Goal: Task Accomplishment & Management: Manage account settings

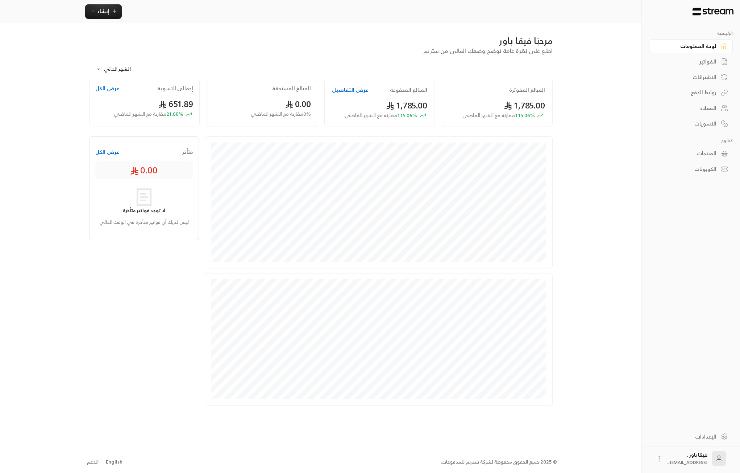
click at [685, 105] on div "العملاء" at bounding box center [687, 107] width 58 height 7
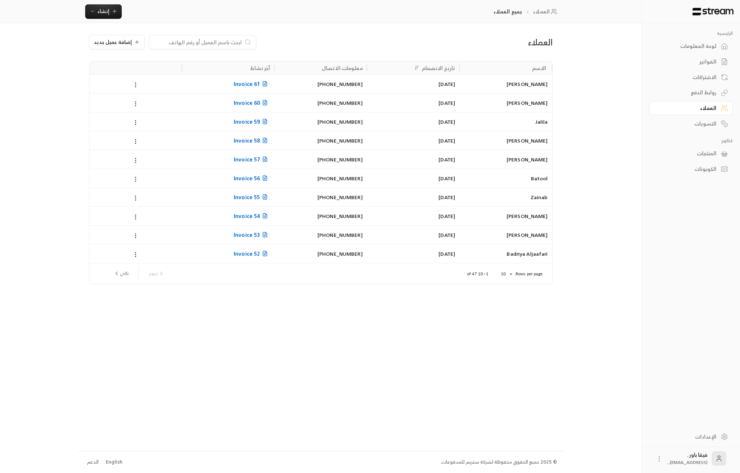
click at [693, 58] on div "الفواتير" at bounding box center [687, 61] width 58 height 7
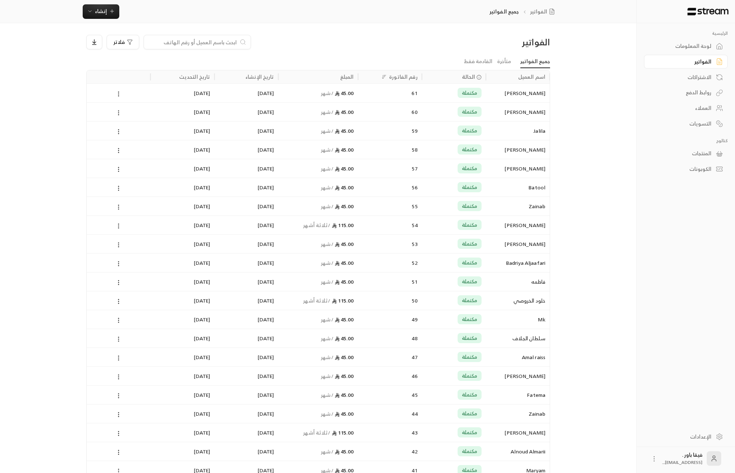
click at [695, 42] on div "لوحة المعلومات" at bounding box center [682, 45] width 58 height 7
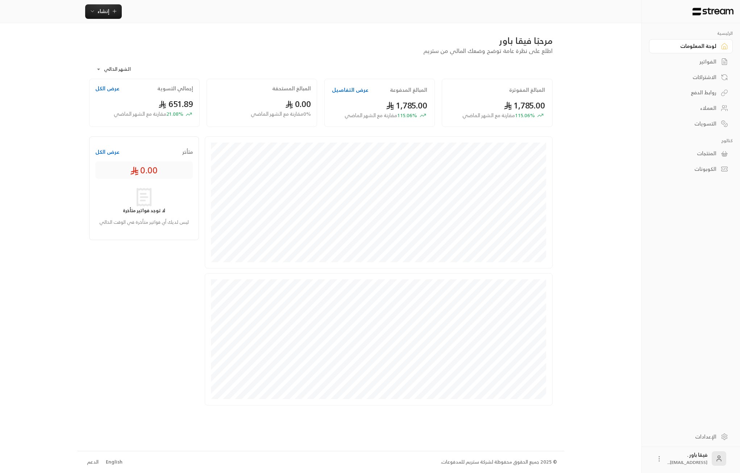
click at [714, 108] on div "العملاء" at bounding box center [687, 107] width 58 height 7
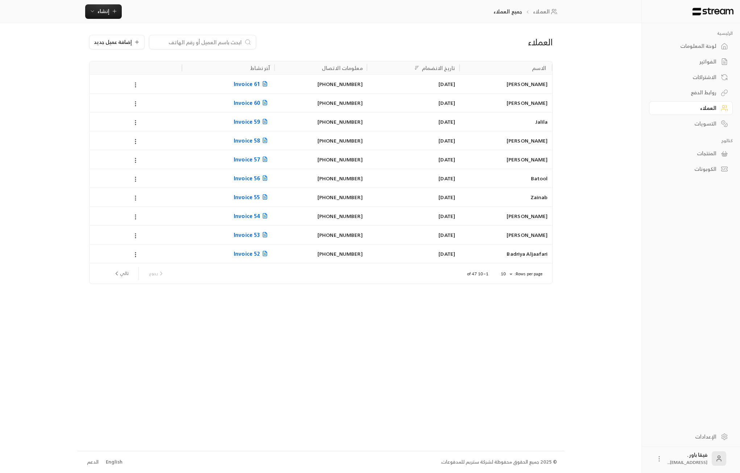
click at [434, 106] on div "[DATE]" at bounding box center [413, 102] width 84 height 18
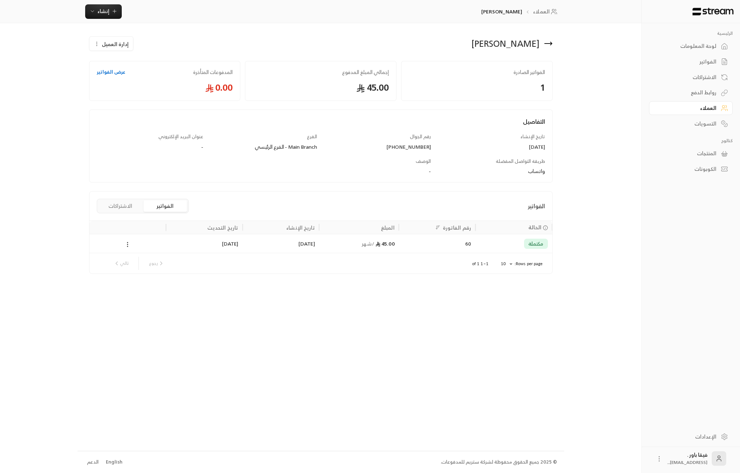
click at [554, 45] on div "[PERSON_NAME]" at bounding box center [438, 43] width 235 height 17
click at [550, 43] on icon at bounding box center [548, 43] width 9 height 9
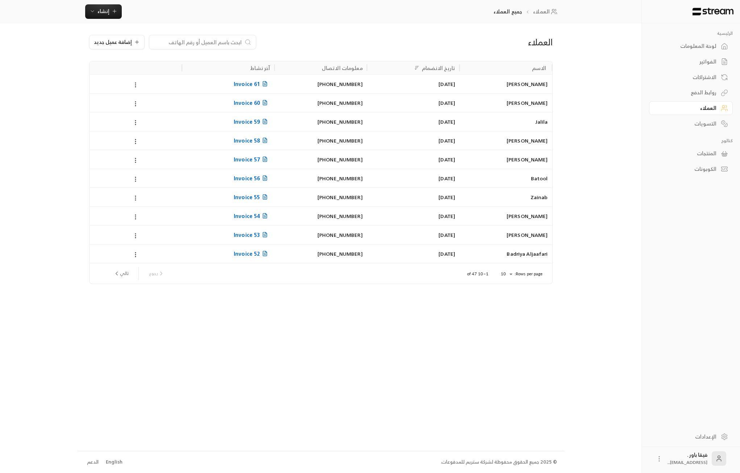
click at [535, 223] on div "[PERSON_NAME]" at bounding box center [506, 216] width 84 height 18
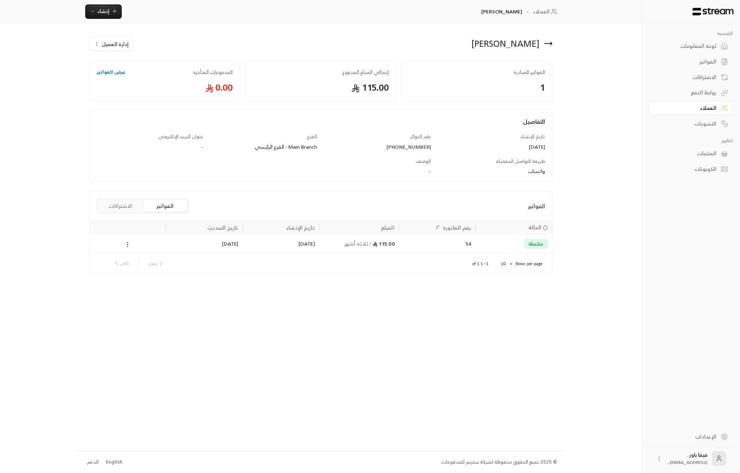
click at [543, 42] on div "[PERSON_NAME]" at bounding box center [438, 43] width 235 height 17
click at [547, 43] on icon at bounding box center [548, 43] width 7 height 0
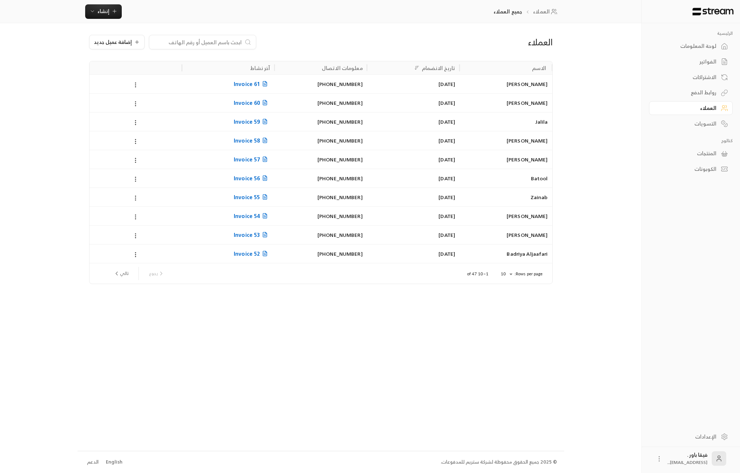
click at [534, 255] on div "Badriya Aljaafari" at bounding box center [506, 253] width 84 height 18
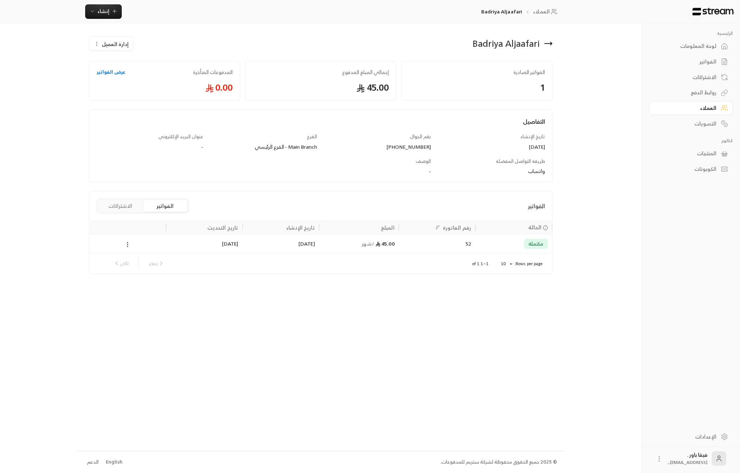
click at [550, 38] on div "Badriya Aljaafari" at bounding box center [438, 43] width 235 height 17
click at [551, 47] on icon at bounding box center [548, 43] width 9 height 9
